Goal: Information Seeking & Learning: Learn about a topic

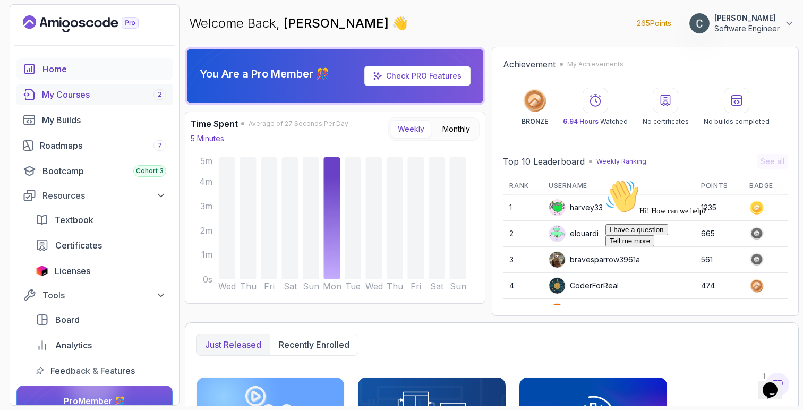
click at [79, 98] on div "My Courses 2" at bounding box center [104, 94] width 124 height 13
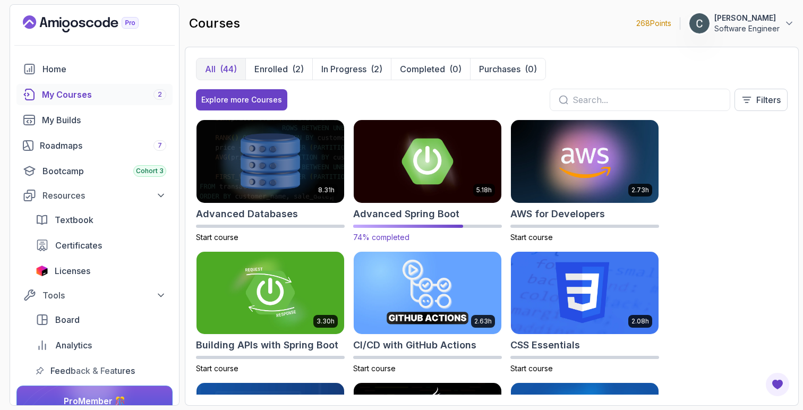
click at [429, 150] on img at bounding box center [427, 161] width 155 height 87
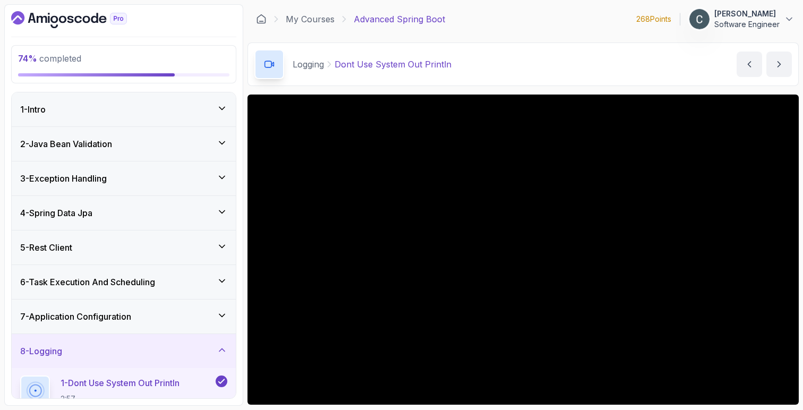
scroll to position [294, 0]
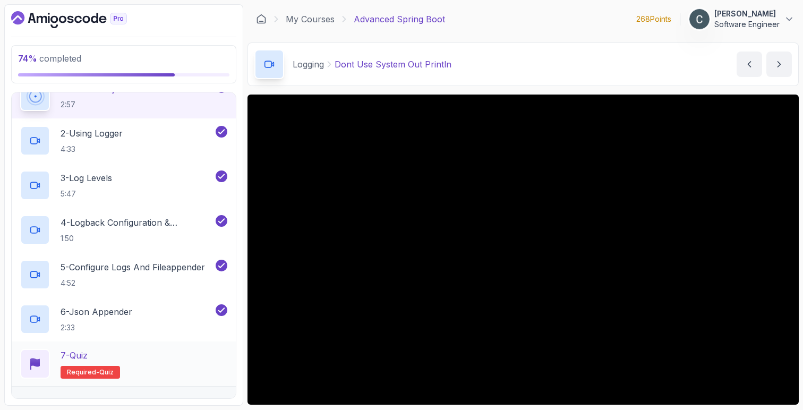
click at [126, 352] on div "7 - Quiz Required- quiz" at bounding box center [123, 364] width 207 height 30
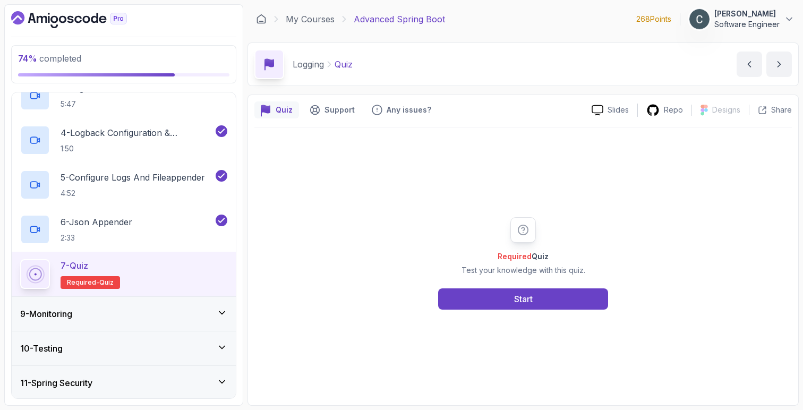
scroll to position [428, 0]
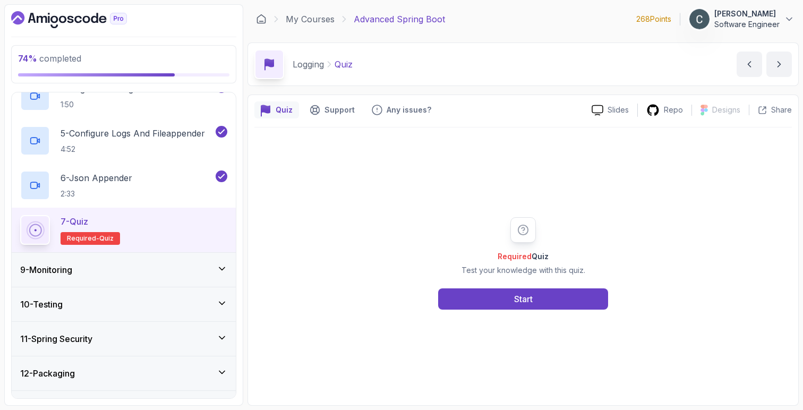
click at [127, 274] on div "9 - Monitoring" at bounding box center [123, 269] width 207 height 13
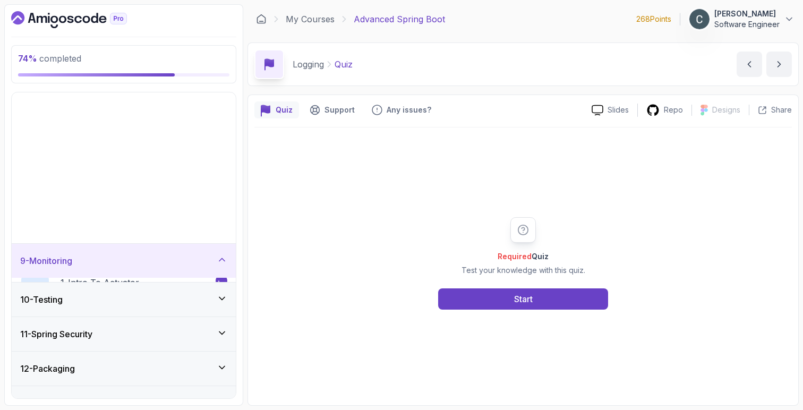
scroll to position [142, 0]
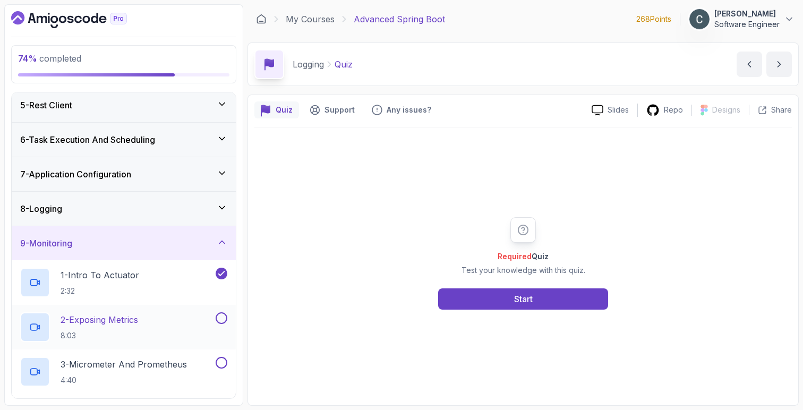
click at [135, 317] on p "2 - Exposing Metrics" at bounding box center [100, 319] width 78 height 13
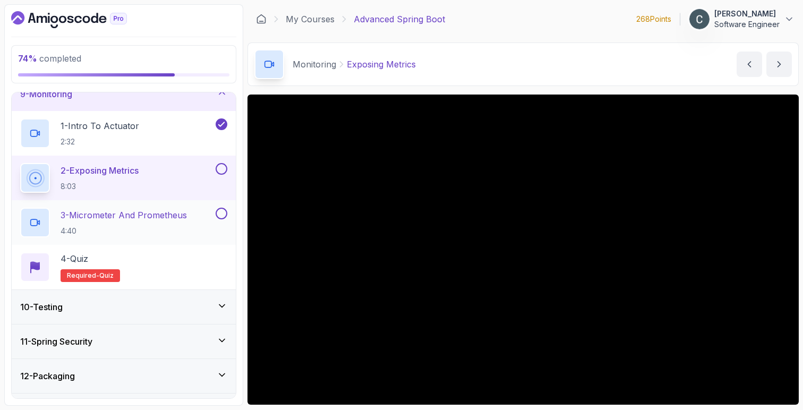
scroll to position [209, 0]
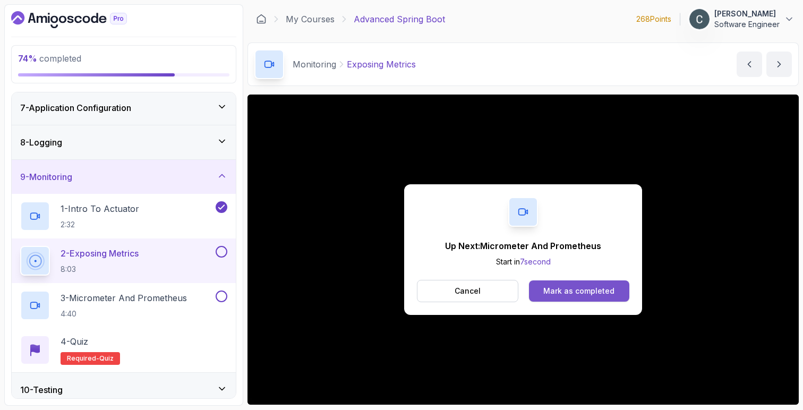
click at [593, 288] on div "Mark as completed" at bounding box center [578, 291] width 71 height 11
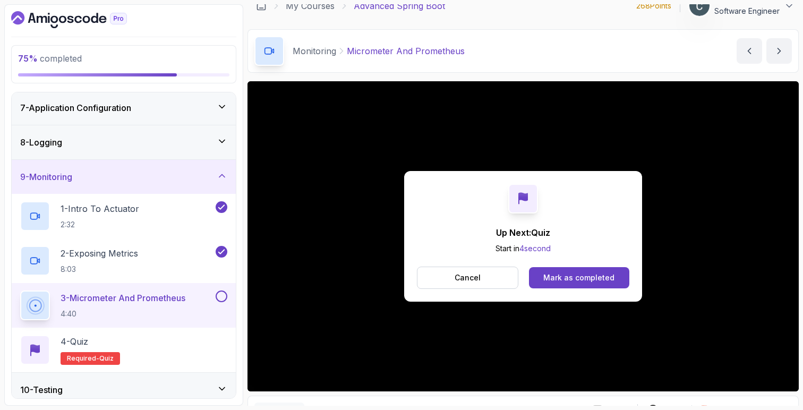
scroll to position [73, 0]
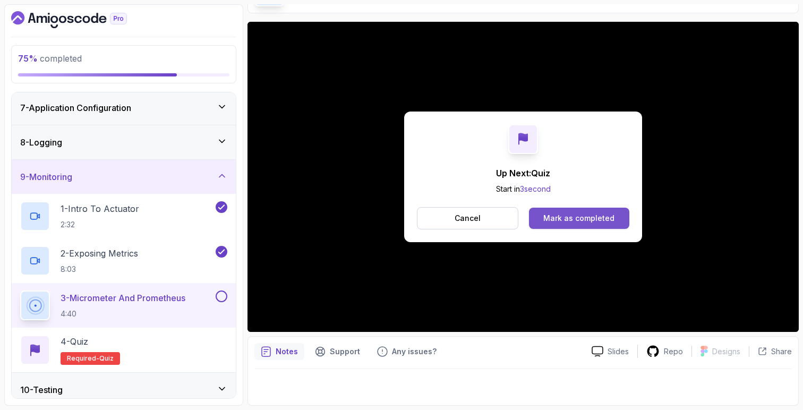
click at [564, 215] on div "Mark as completed" at bounding box center [578, 218] width 71 height 11
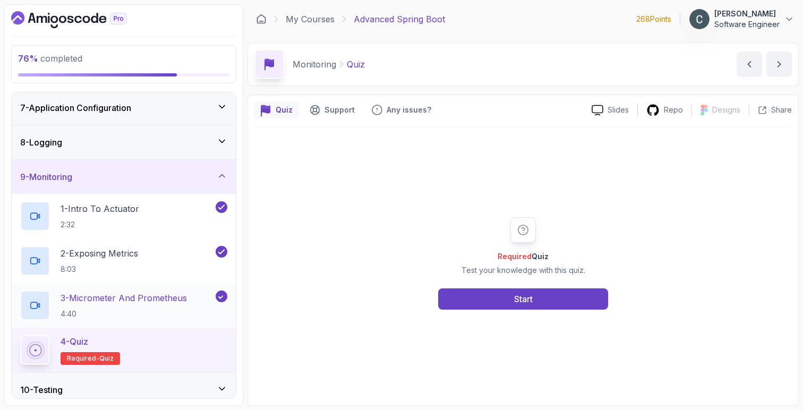
click at [142, 302] on p "3 - Micrometer And Prometheus" at bounding box center [124, 298] width 126 height 13
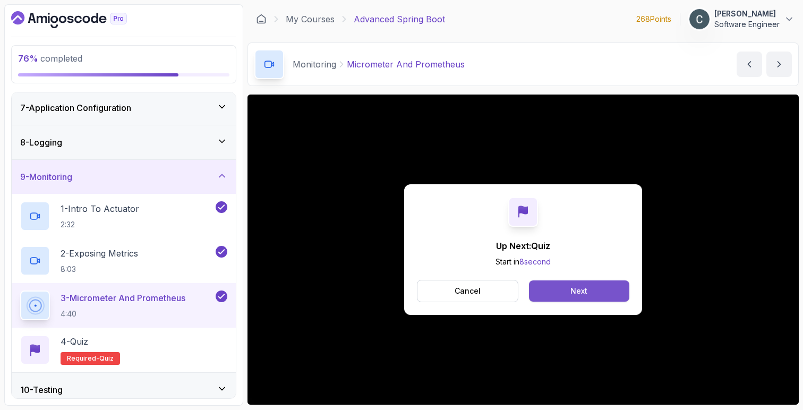
click at [575, 286] on div "Next" at bounding box center [578, 291] width 17 height 11
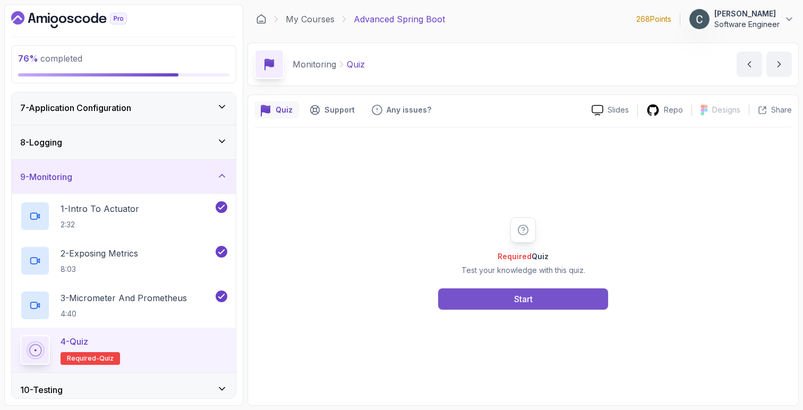
click at [553, 300] on button "Start" at bounding box center [523, 298] width 170 height 21
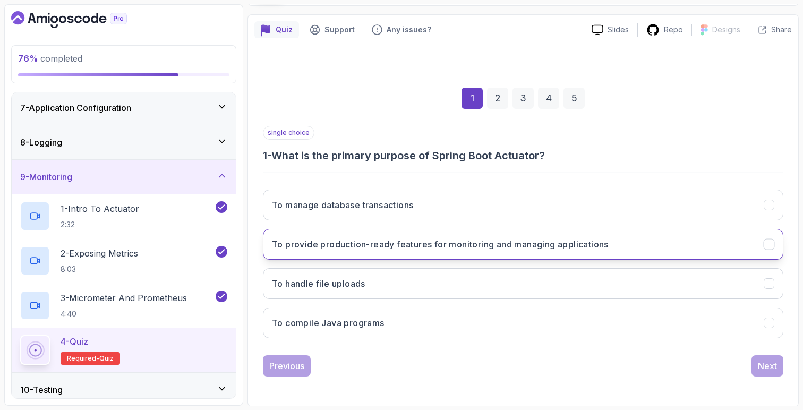
scroll to position [81, 0]
click at [487, 252] on button "To provide production-ready features for monitoring and managing applications" at bounding box center [523, 243] width 520 height 31
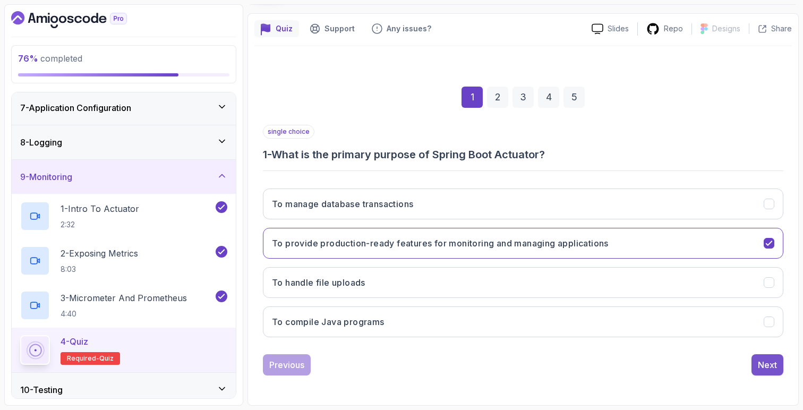
click at [770, 365] on div "Next" at bounding box center [767, 364] width 19 height 13
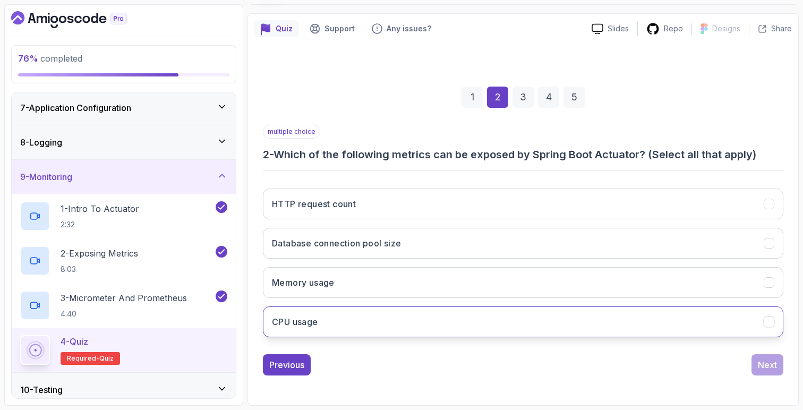
click at [353, 317] on button "CPU usage" at bounding box center [523, 321] width 520 height 31
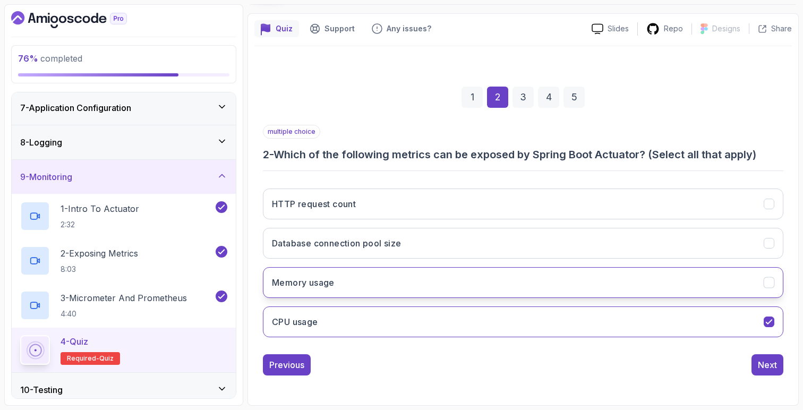
click at [363, 287] on button "Memory usage" at bounding box center [523, 282] width 520 height 31
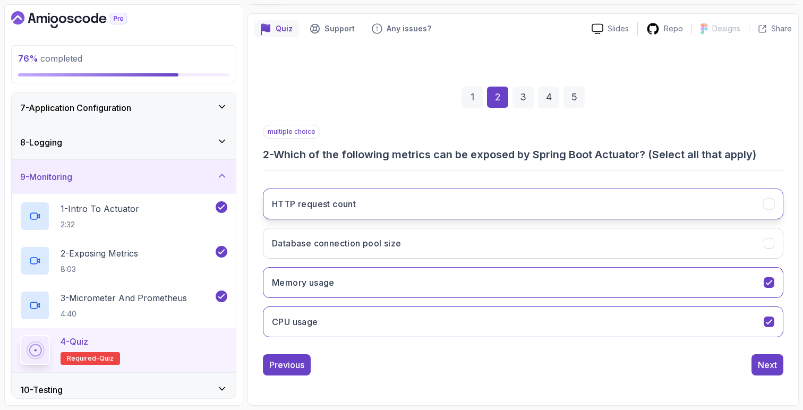
click at [370, 208] on button "HTTP request count" at bounding box center [523, 204] width 520 height 31
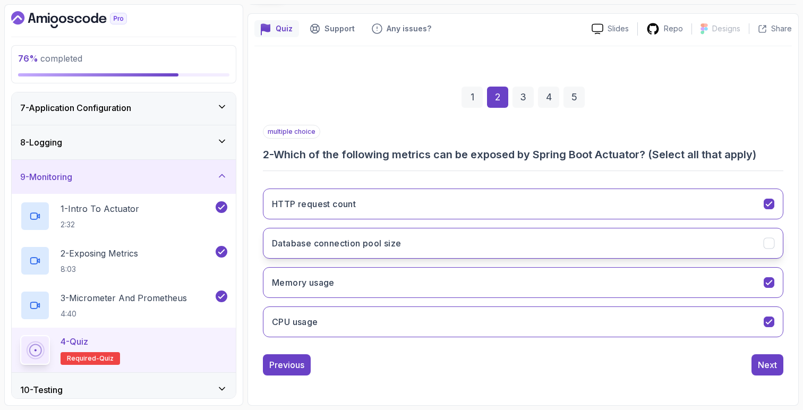
click at [371, 242] on h3 "Database connection pool size" at bounding box center [337, 243] width 130 height 13
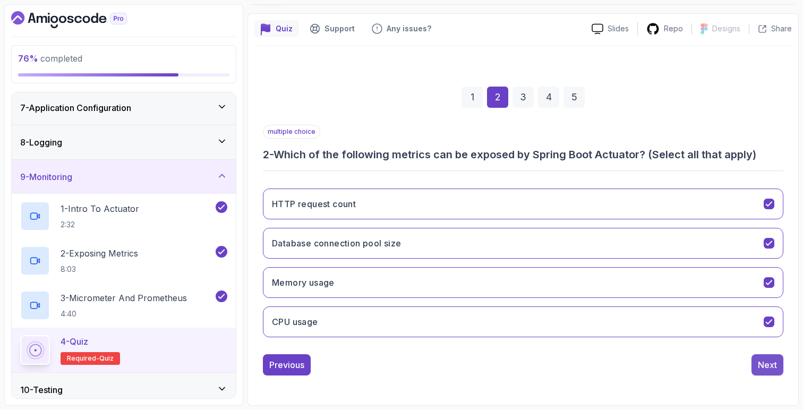
click at [771, 364] on div "Next" at bounding box center [767, 364] width 19 height 13
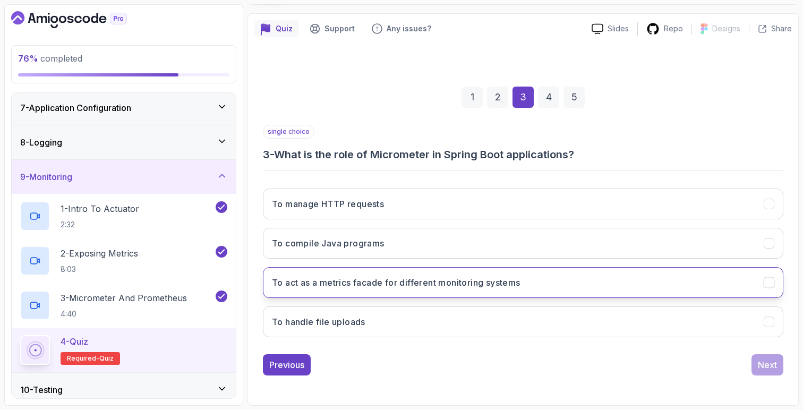
click at [439, 282] on h3 "To act as a metrics facade for different monitoring systems" at bounding box center [396, 282] width 249 height 13
click at [768, 368] on div "Next" at bounding box center [767, 364] width 19 height 13
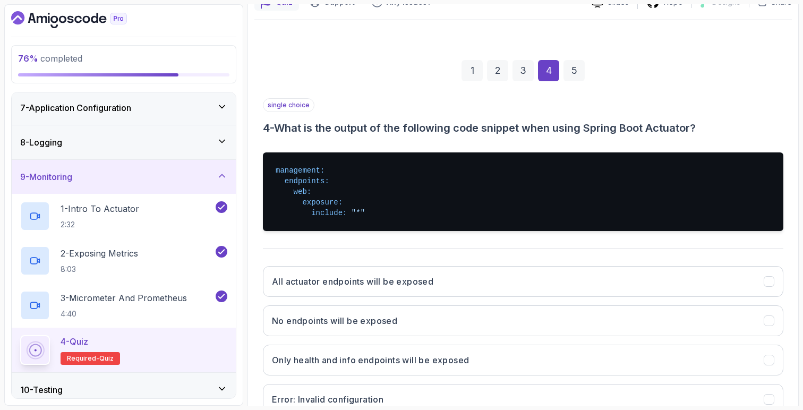
scroll to position [182, 0]
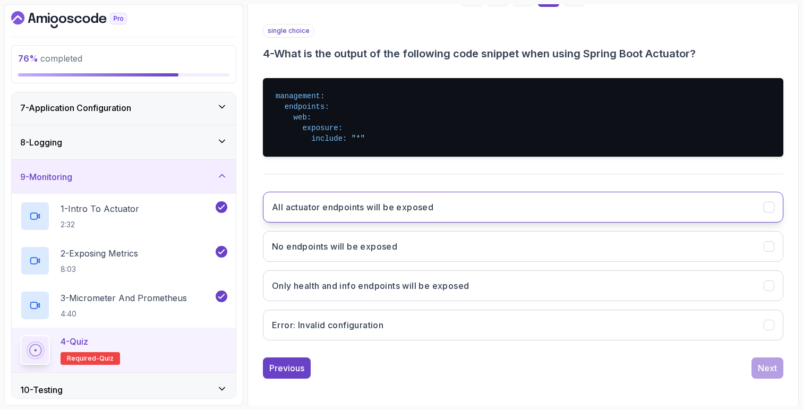
click at [451, 213] on button "All actuator endpoints will be exposed" at bounding box center [523, 207] width 520 height 31
click at [776, 369] on div "Next" at bounding box center [767, 368] width 19 height 13
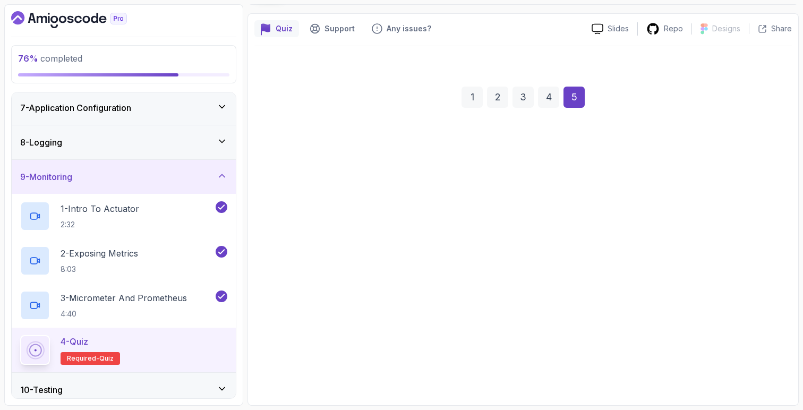
scroll to position [81, 0]
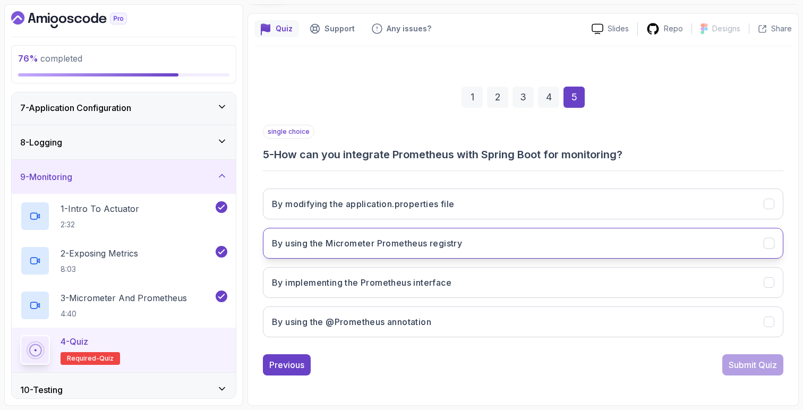
click at [424, 248] on h3 "By using the Micrometer Prometheus registry" at bounding box center [367, 243] width 190 height 13
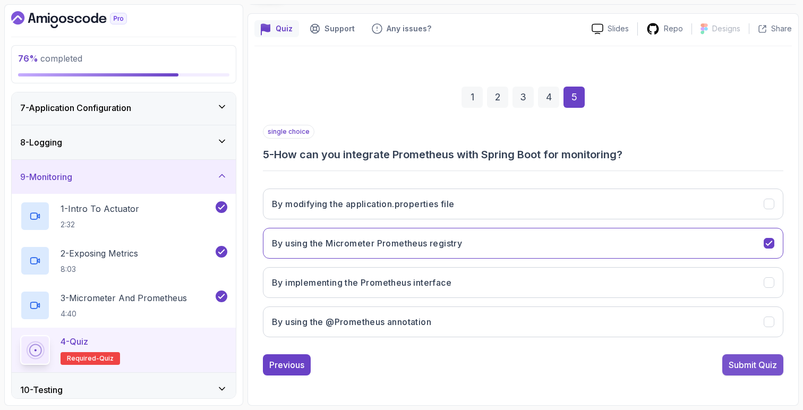
click at [730, 360] on div "Submit Quiz" at bounding box center [753, 364] width 48 height 13
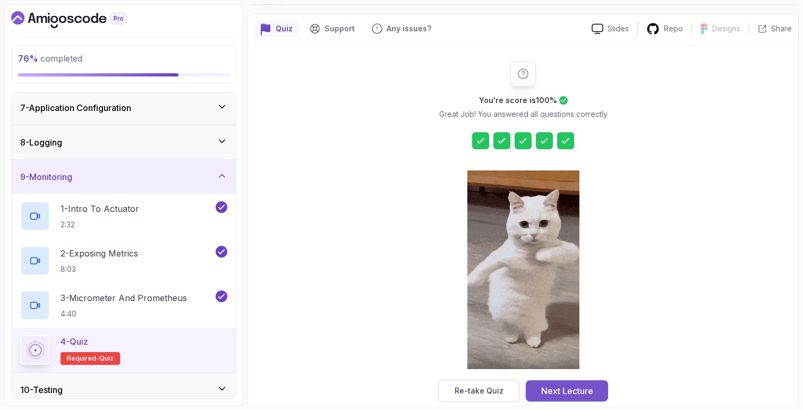
click at [571, 394] on div "Next Lecture" at bounding box center [567, 391] width 52 height 13
